Goal: Book appointment/travel/reservation

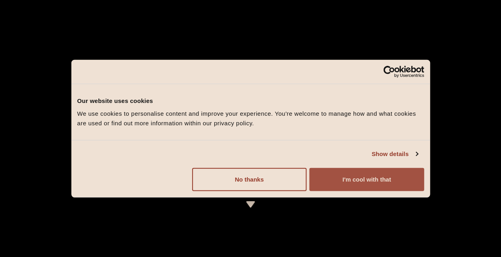
click at [351, 175] on button "I'm cool with that" at bounding box center [366, 178] width 114 height 23
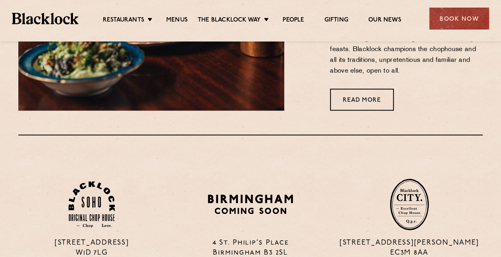
scroll to position [399, 0]
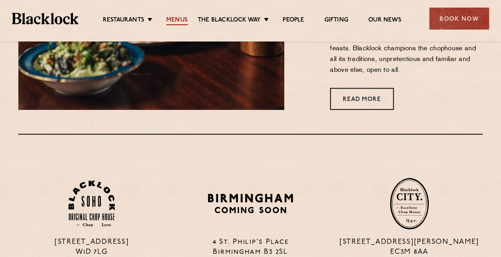
click at [173, 16] on link "Menus" at bounding box center [177, 20] width 22 height 9
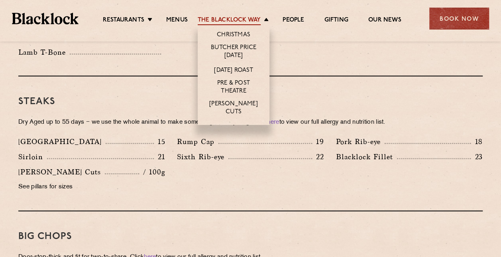
scroll to position [707, 0]
click at [236, 35] on link "Christmas" at bounding box center [233, 35] width 33 height 9
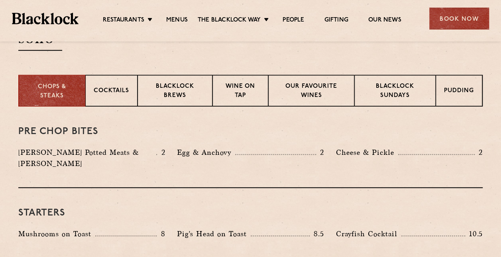
scroll to position [293, 0]
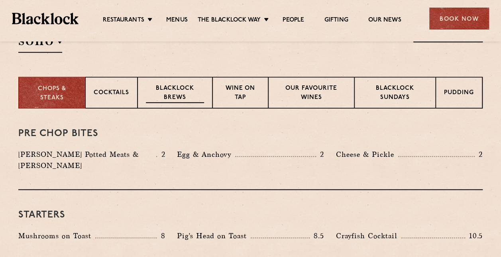
click at [181, 93] on p "Blacklock Brews" at bounding box center [175, 93] width 58 height 19
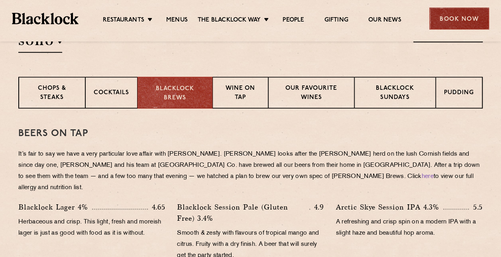
click at [448, 26] on div "Book Now" at bounding box center [459, 19] width 60 height 22
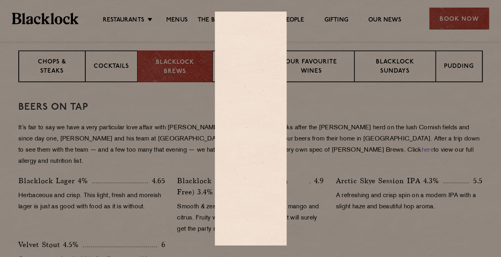
scroll to position [296, 0]
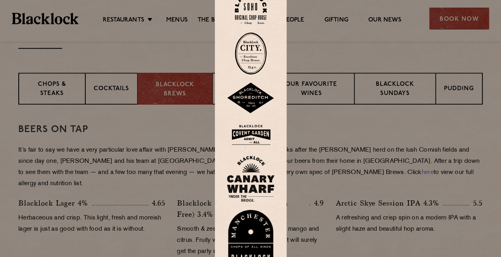
click at [316, 130] on div at bounding box center [250, 128] width 501 height 257
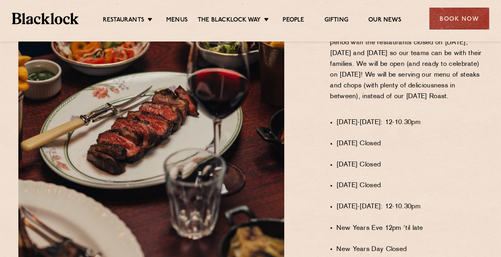
scroll to position [520, 0]
